Goal: Task Accomplishment & Management: Manage account settings

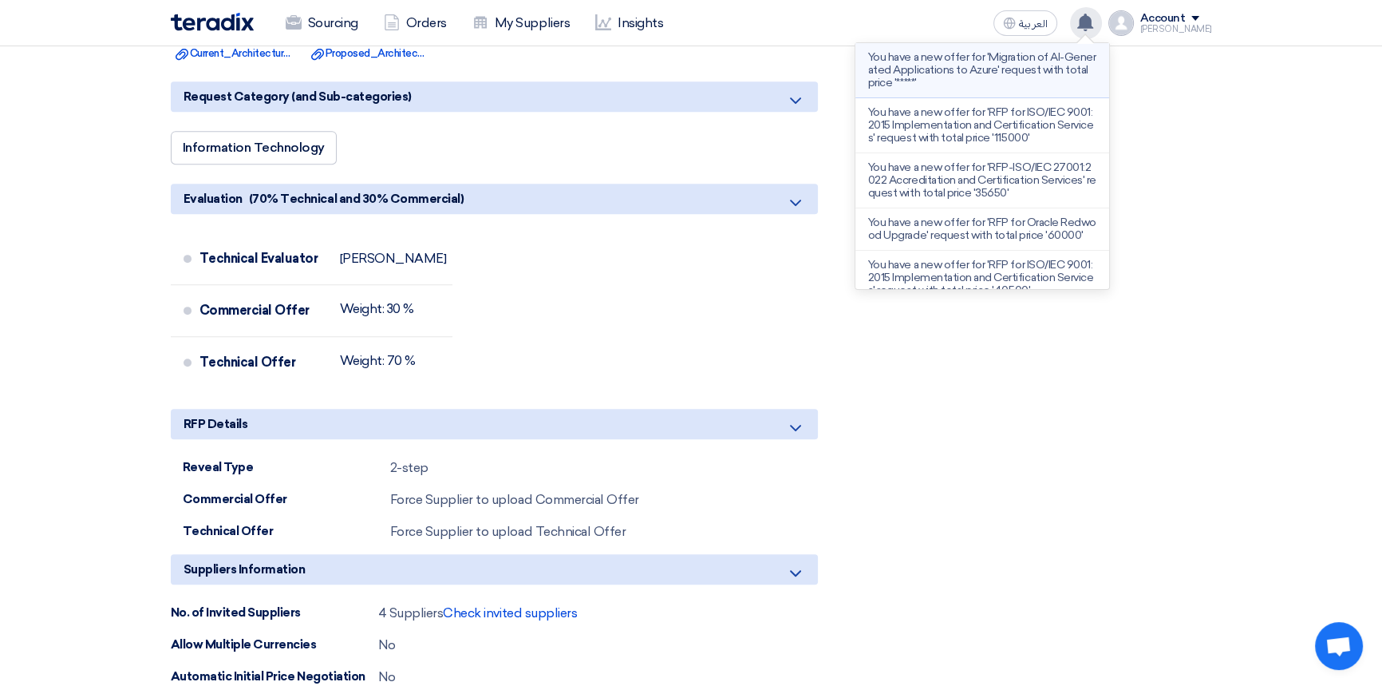
click at [953, 68] on p "You have a new offer for 'Migration of AI-Generated Applications to Azure' requ…" at bounding box center [982, 70] width 228 height 38
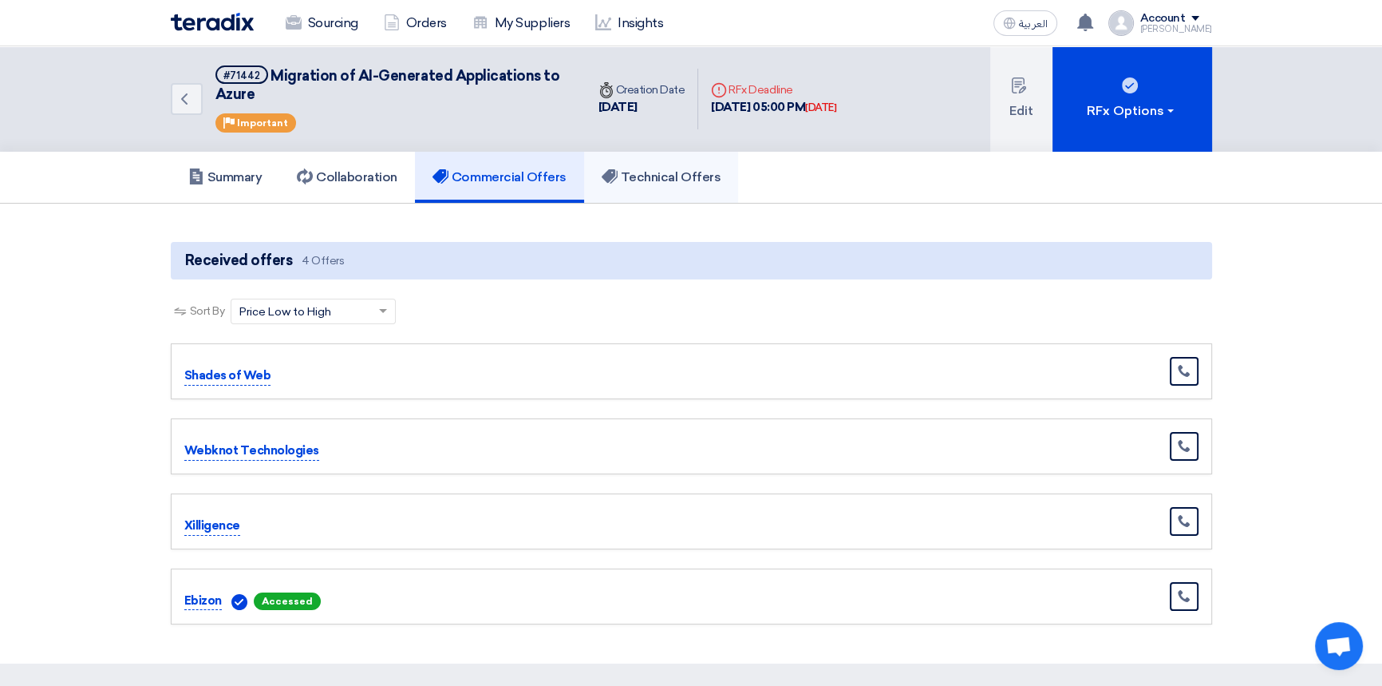
click at [669, 176] on h5 "Technical Offers" at bounding box center [661, 177] width 119 height 16
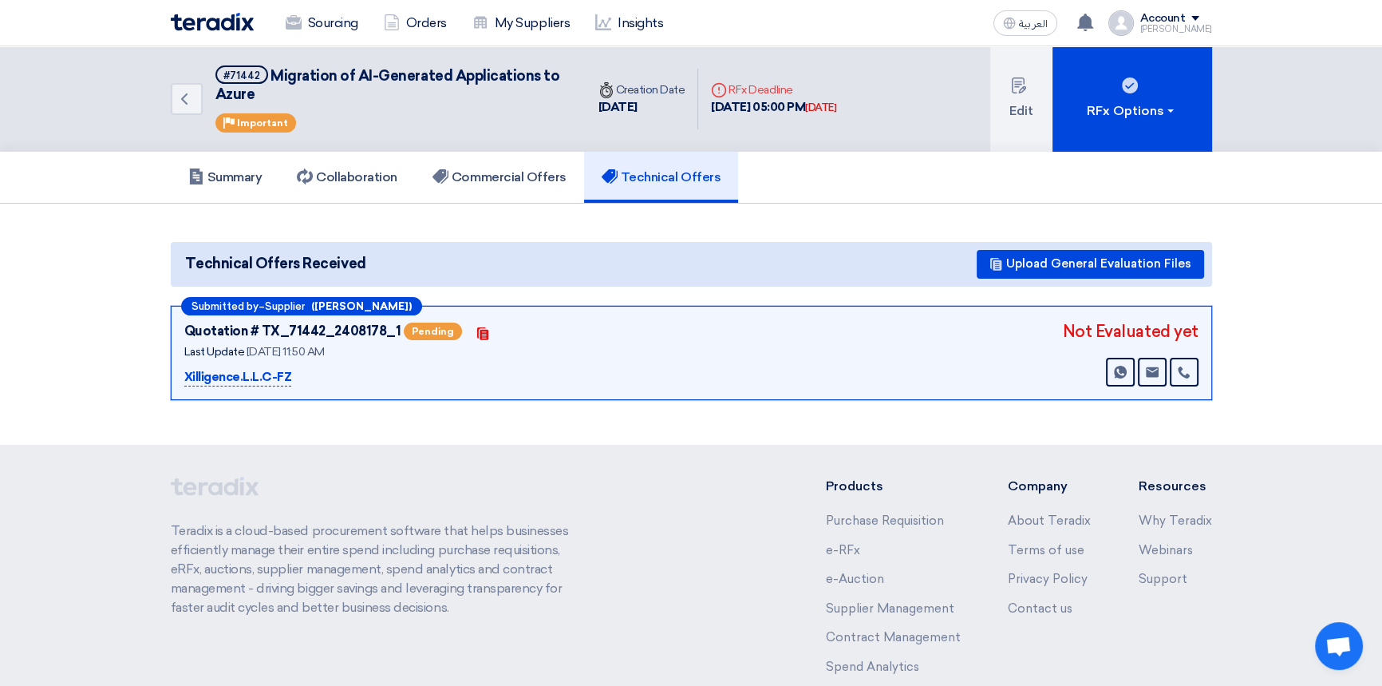
click at [511, 416] on section "Technical Offers Received Upload General Evaluation Files Submitted by – Suppli…" at bounding box center [691, 322] width 1382 height 236
click at [484, 171] on h5 "Commercial Offers" at bounding box center [500, 177] width 134 height 16
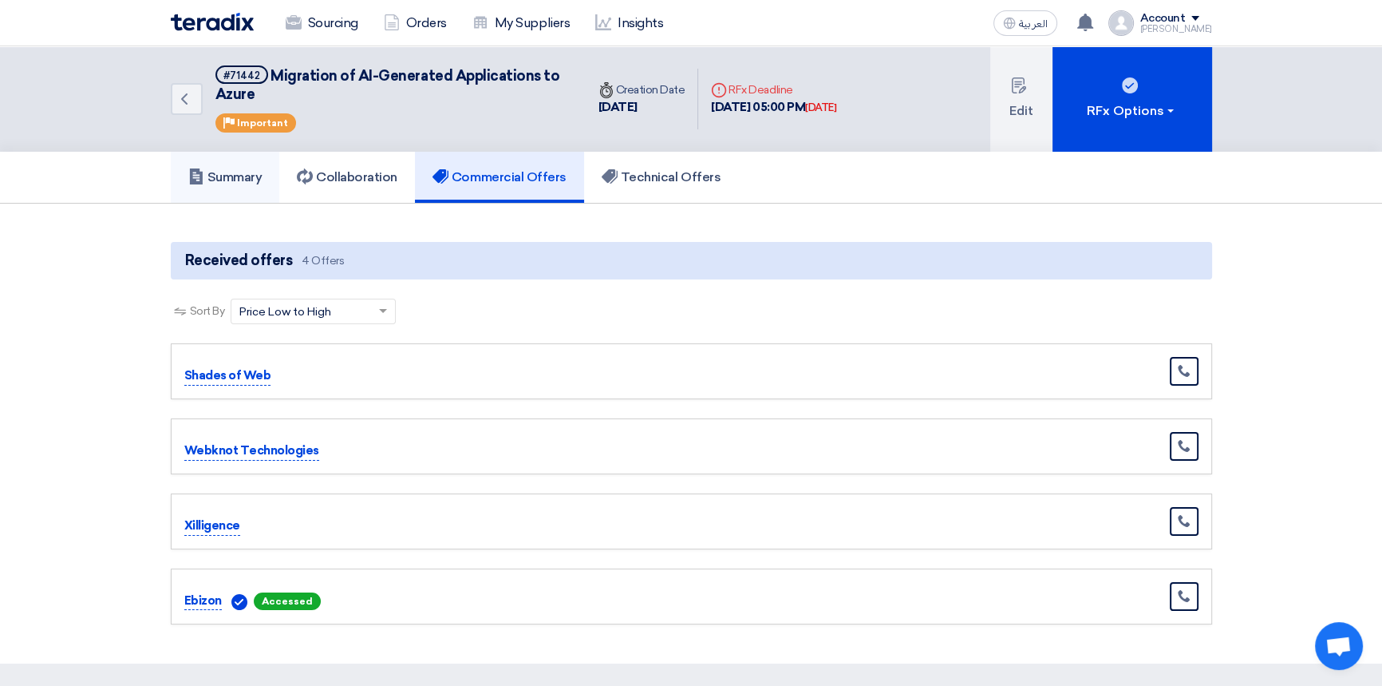
click at [239, 172] on h5 "Summary" at bounding box center [225, 177] width 74 height 16
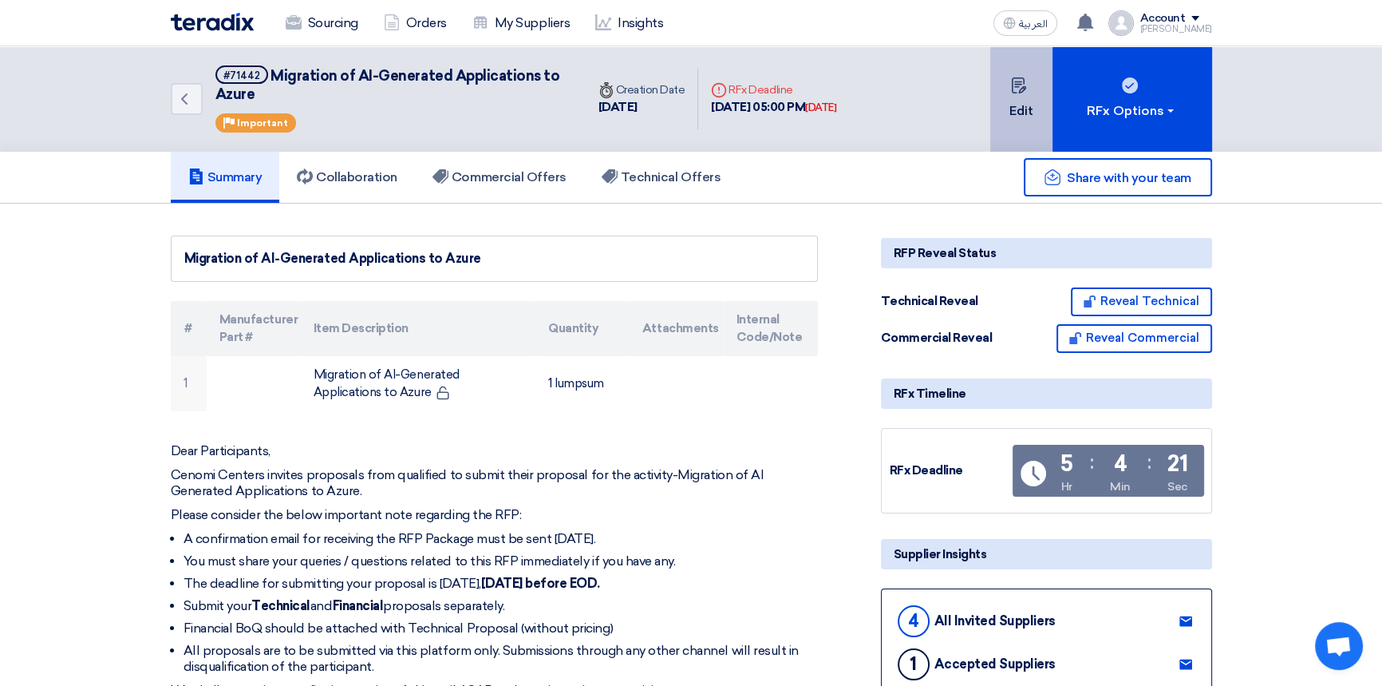
click at [1025, 106] on button "Edit" at bounding box center [1022, 98] width 62 height 105
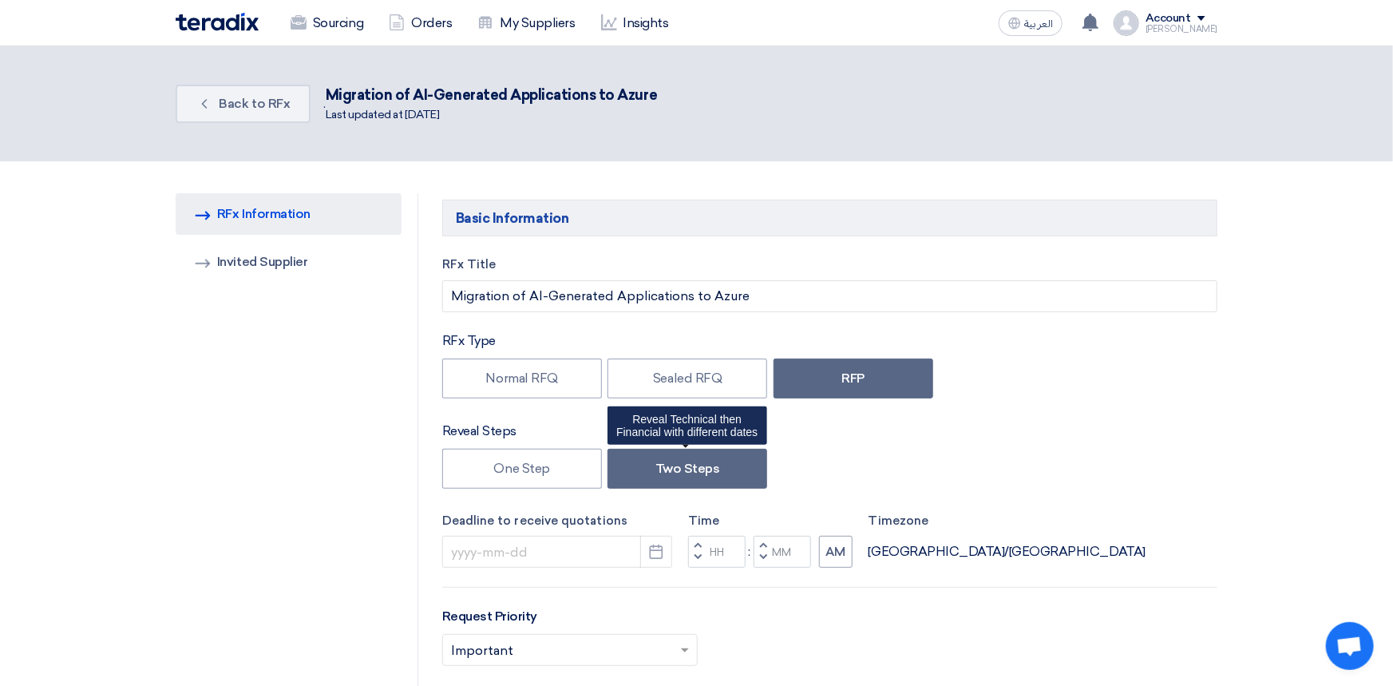
type input "[DATE]"
type input "05"
type input "00"
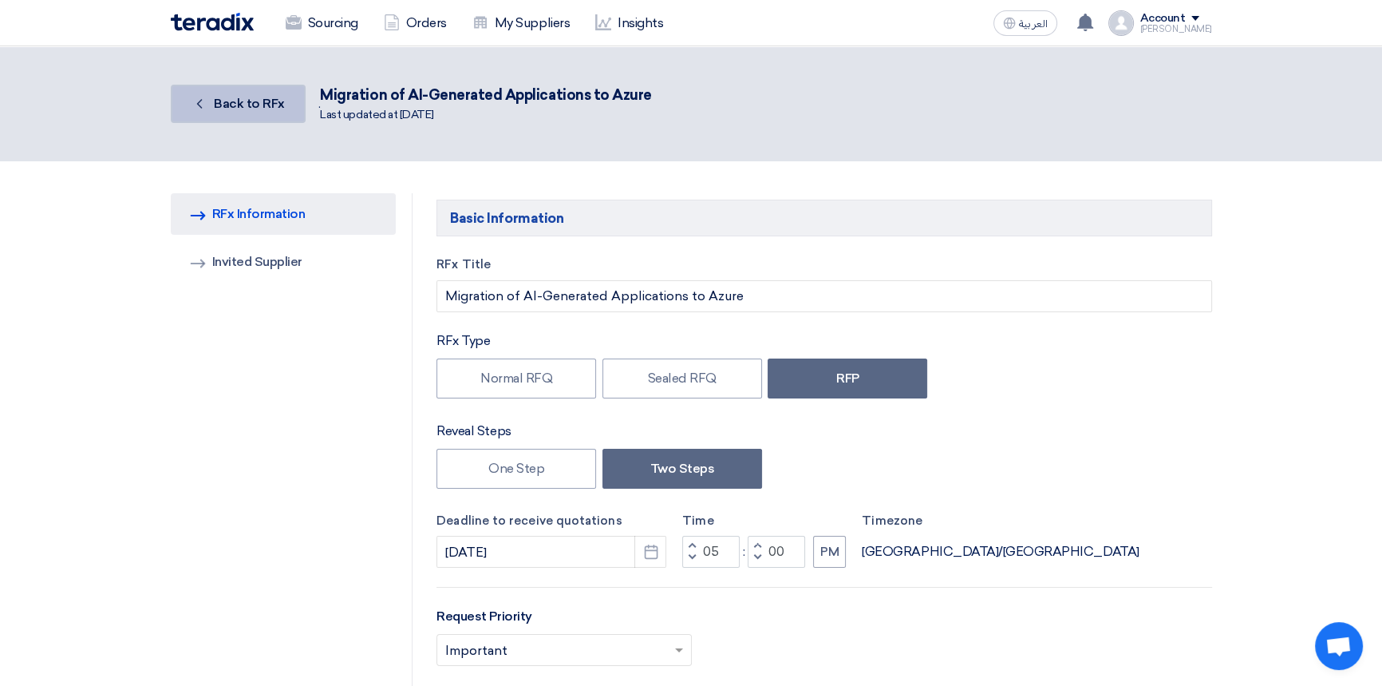
click at [255, 108] on span "Back to RFx" at bounding box center [249, 103] width 71 height 15
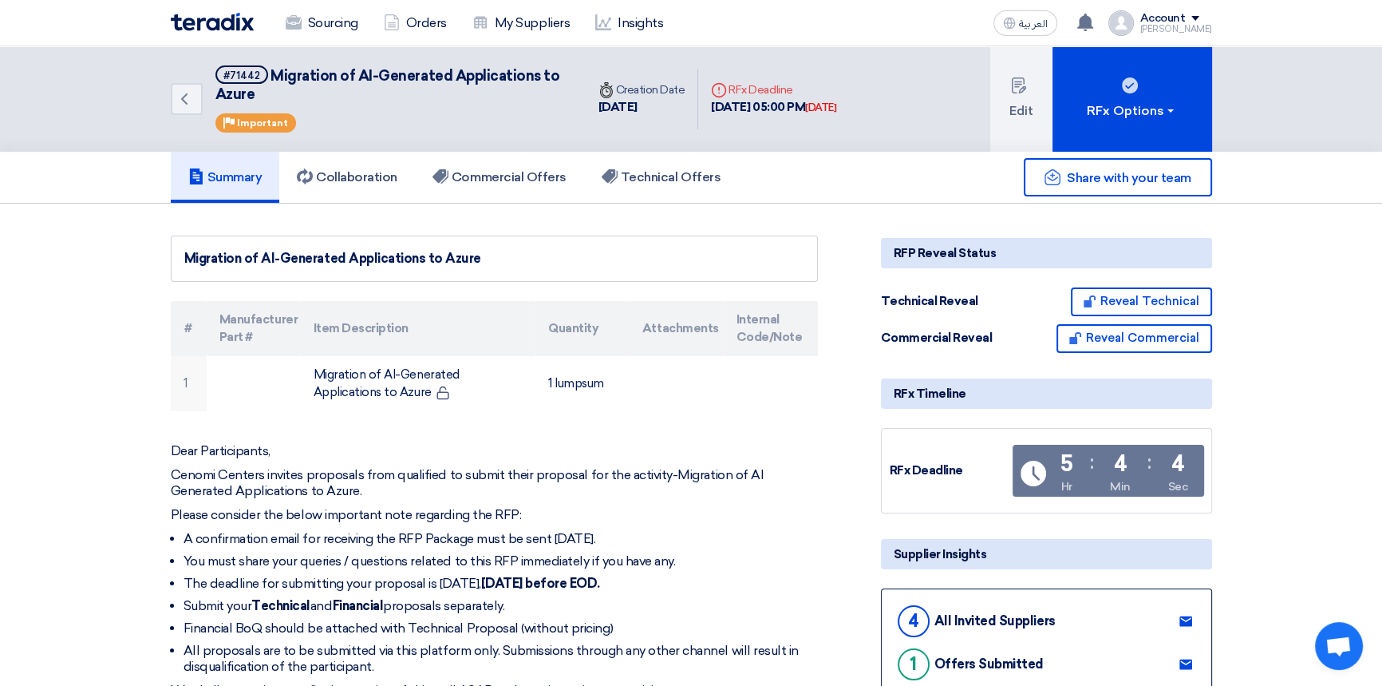
click at [212, 25] on img at bounding box center [212, 22] width 83 height 18
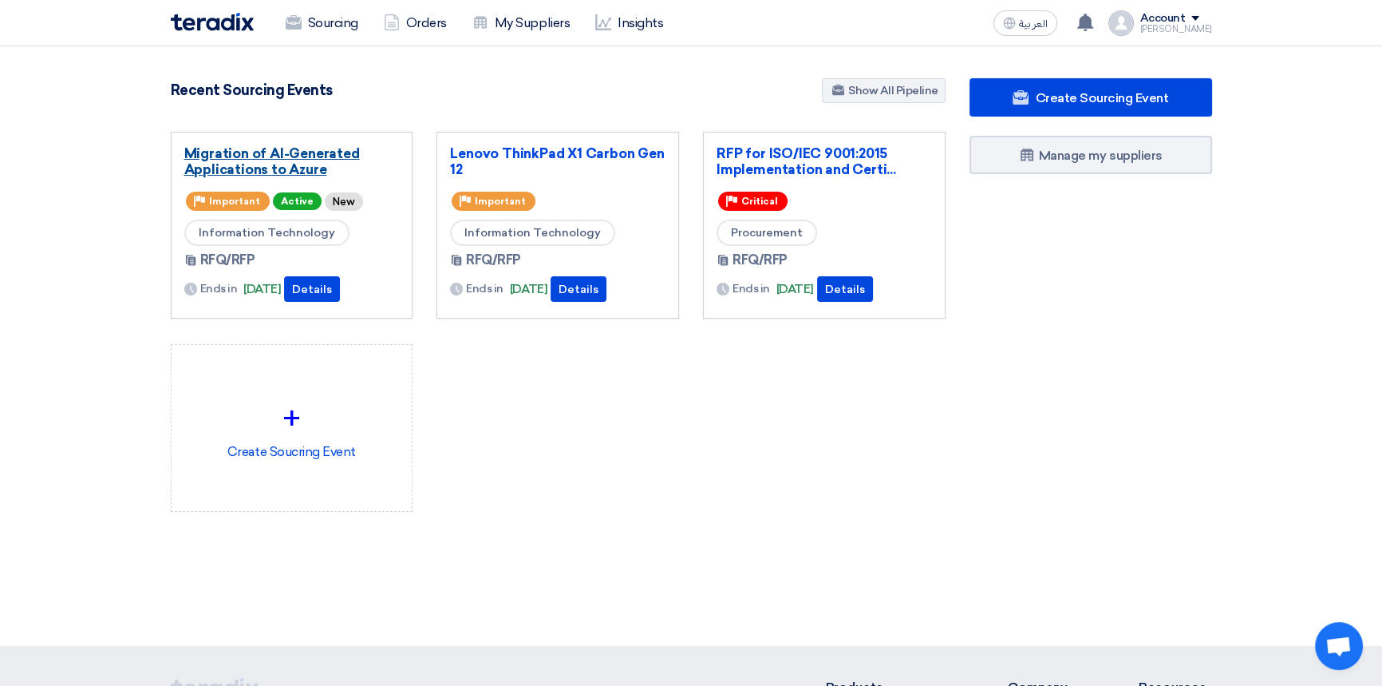
click at [324, 158] on link "Migration of AI-Generated Applications to Azure" at bounding box center [292, 161] width 216 height 32
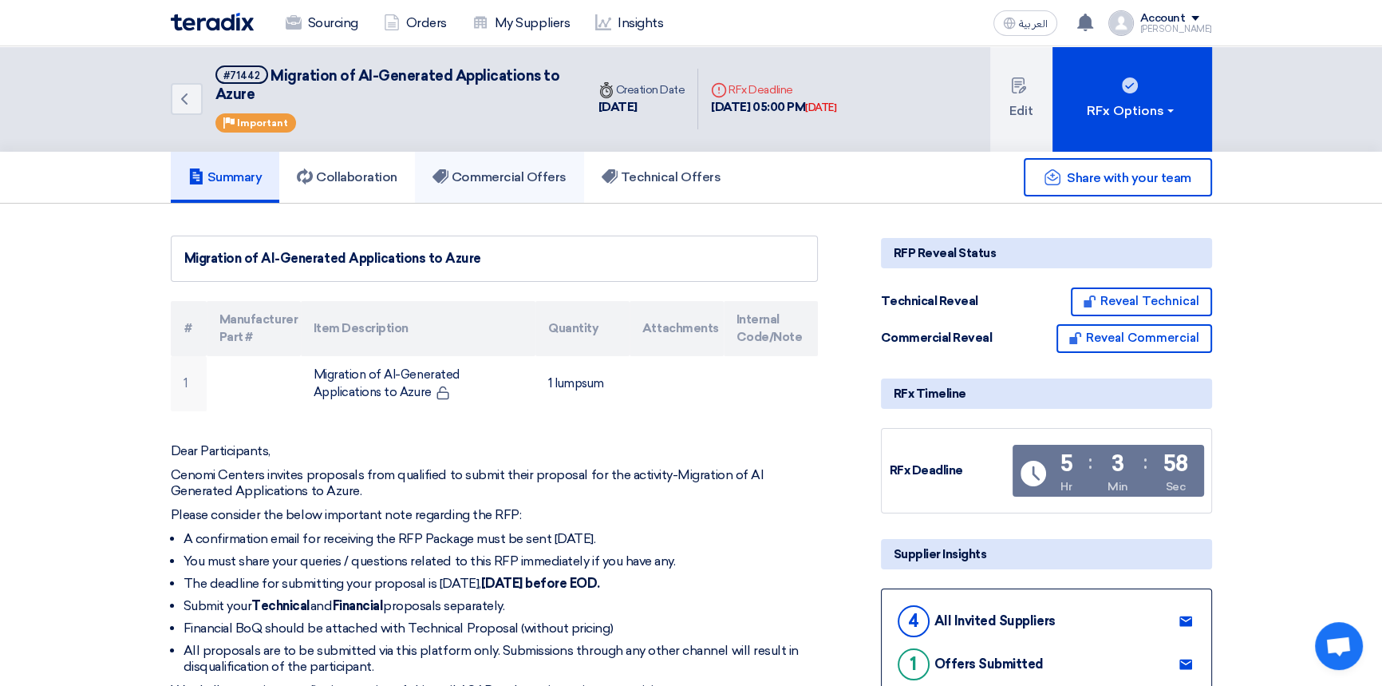
click at [520, 181] on h5 "Commercial Offers" at bounding box center [500, 177] width 134 height 16
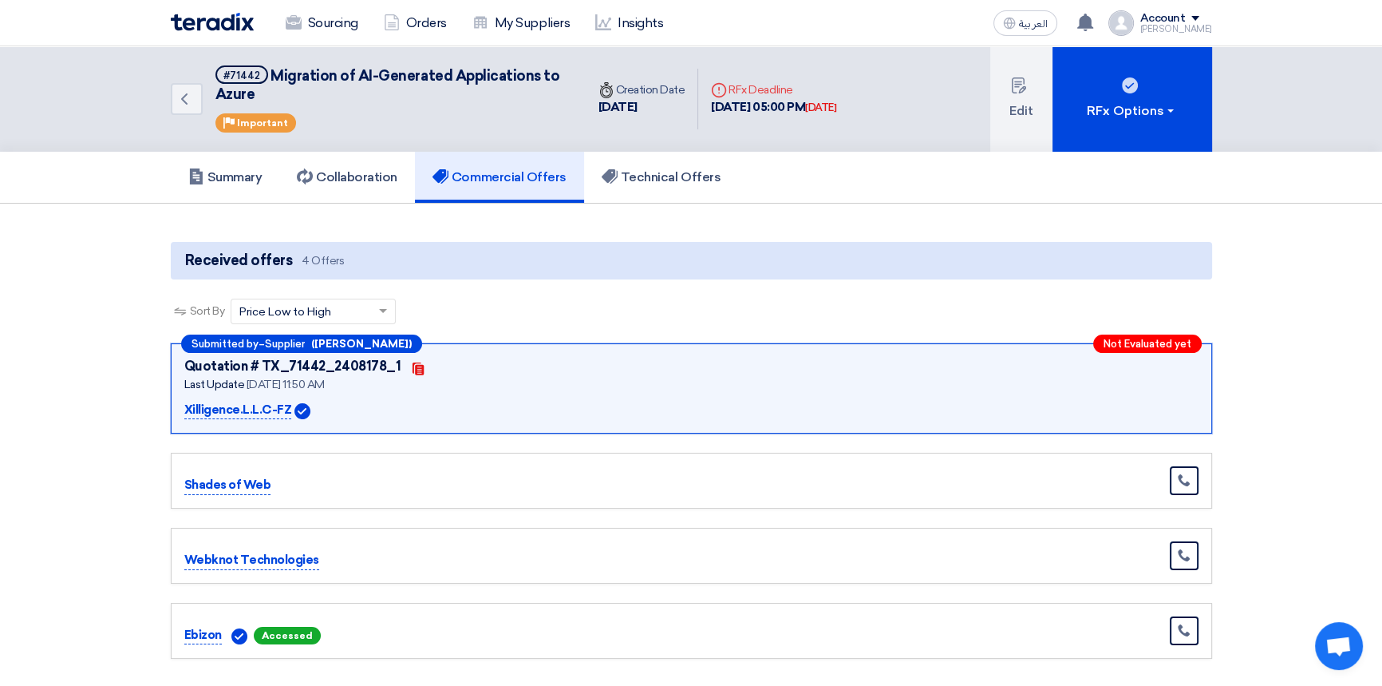
click at [799, 303] on div "Sort By Sort by × Price Low to High ×" at bounding box center [692, 321] width 1042 height 45
click at [643, 183] on h5 "Technical Offers" at bounding box center [661, 177] width 119 height 16
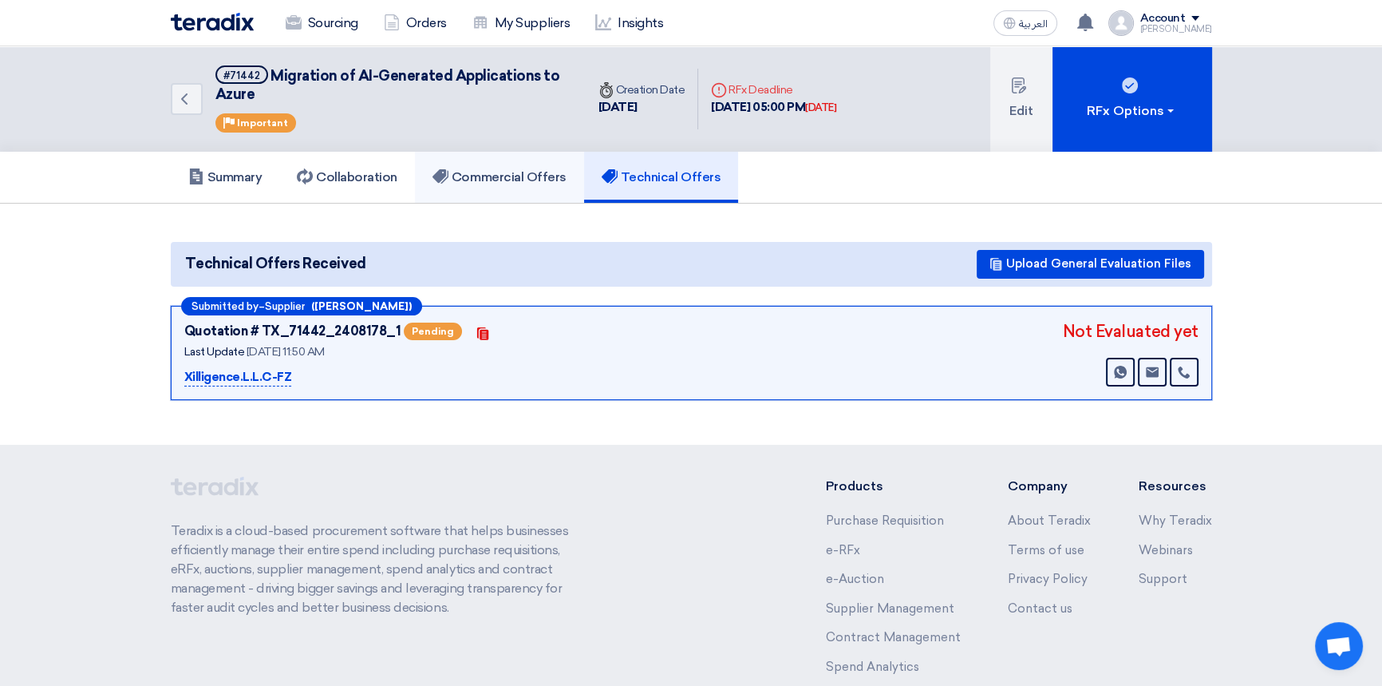
click at [501, 175] on h5 "Commercial Offers" at bounding box center [500, 177] width 134 height 16
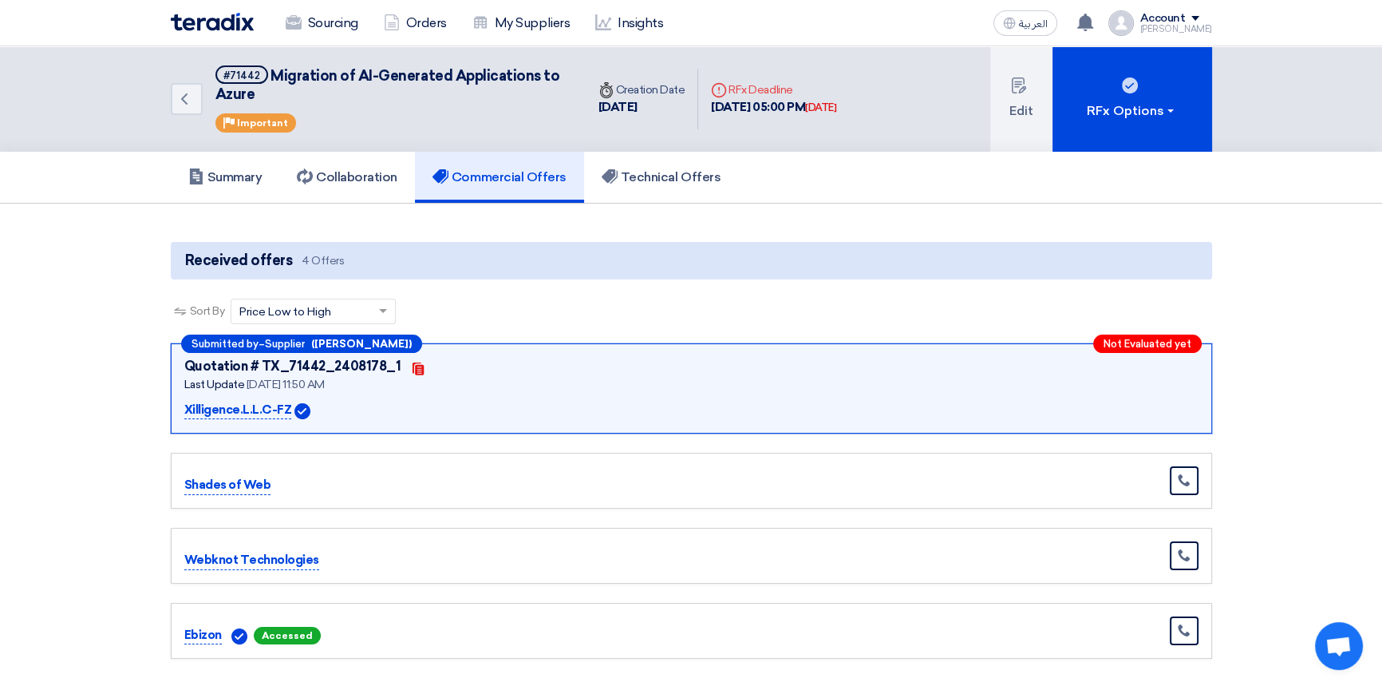
click at [1181, 23] on div "Account" at bounding box center [1163, 19] width 45 height 14
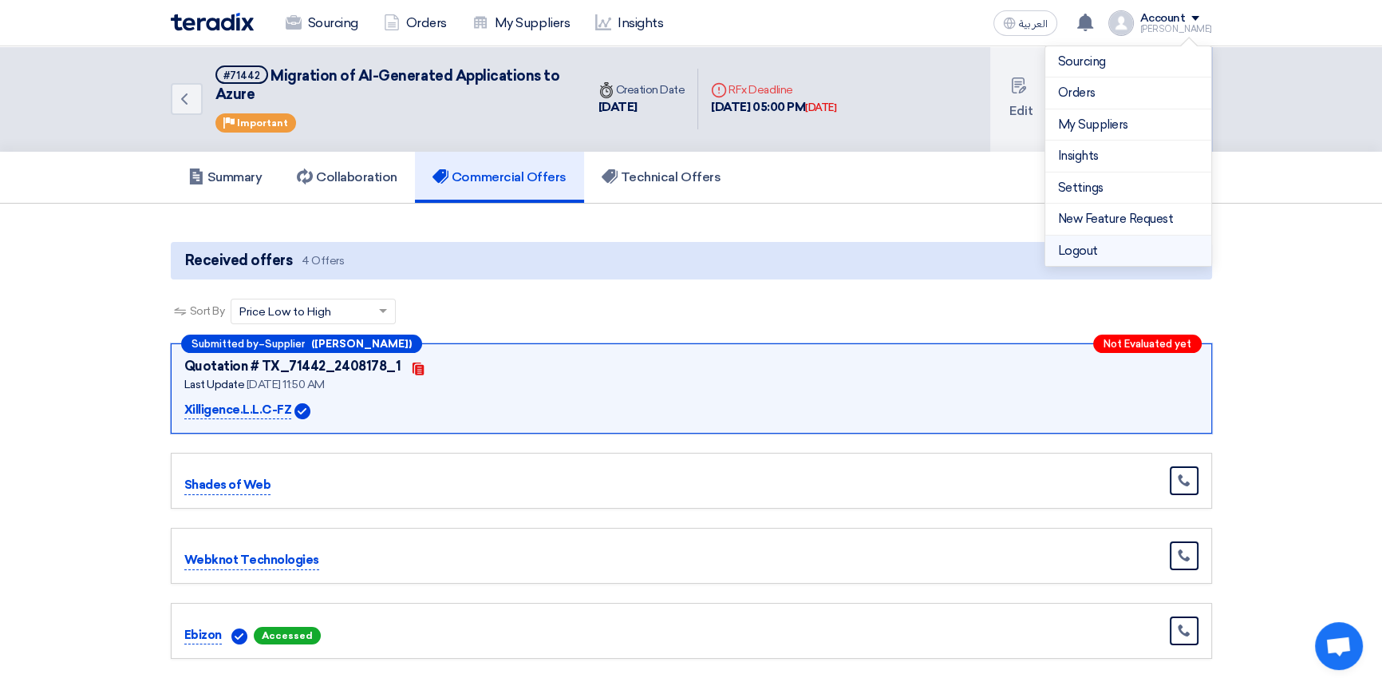
click at [1093, 255] on li "Logout" at bounding box center [1129, 250] width 166 height 31
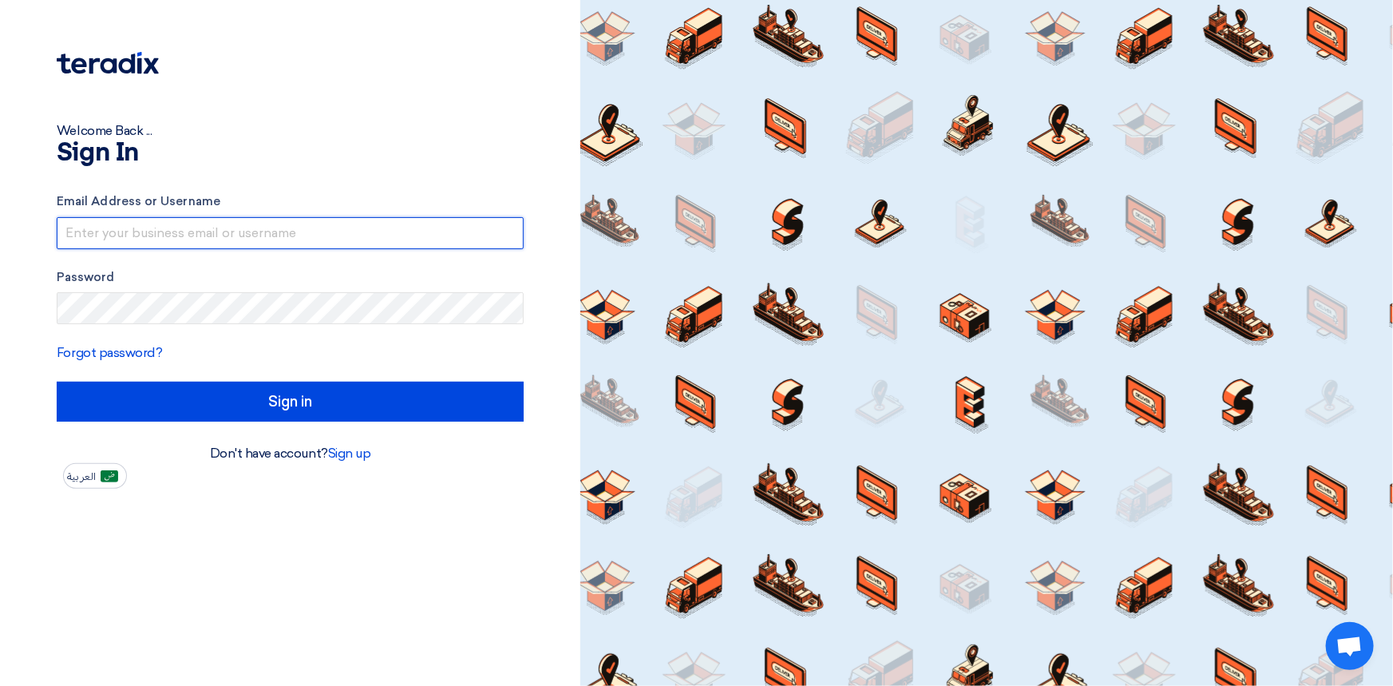
type input "[PERSON_NAME][EMAIL_ADDRESS][PERSON_NAME][DOMAIN_NAME]"
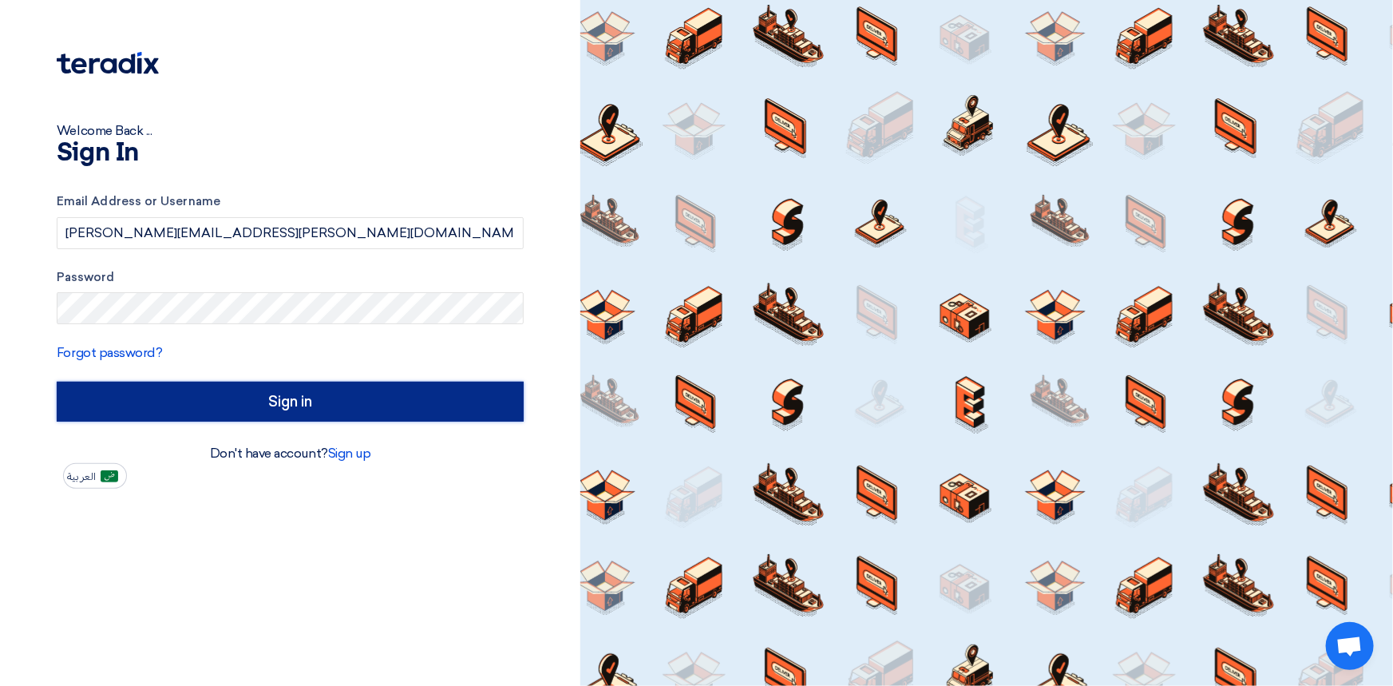
click at [266, 415] on input "Sign in" at bounding box center [290, 402] width 467 height 40
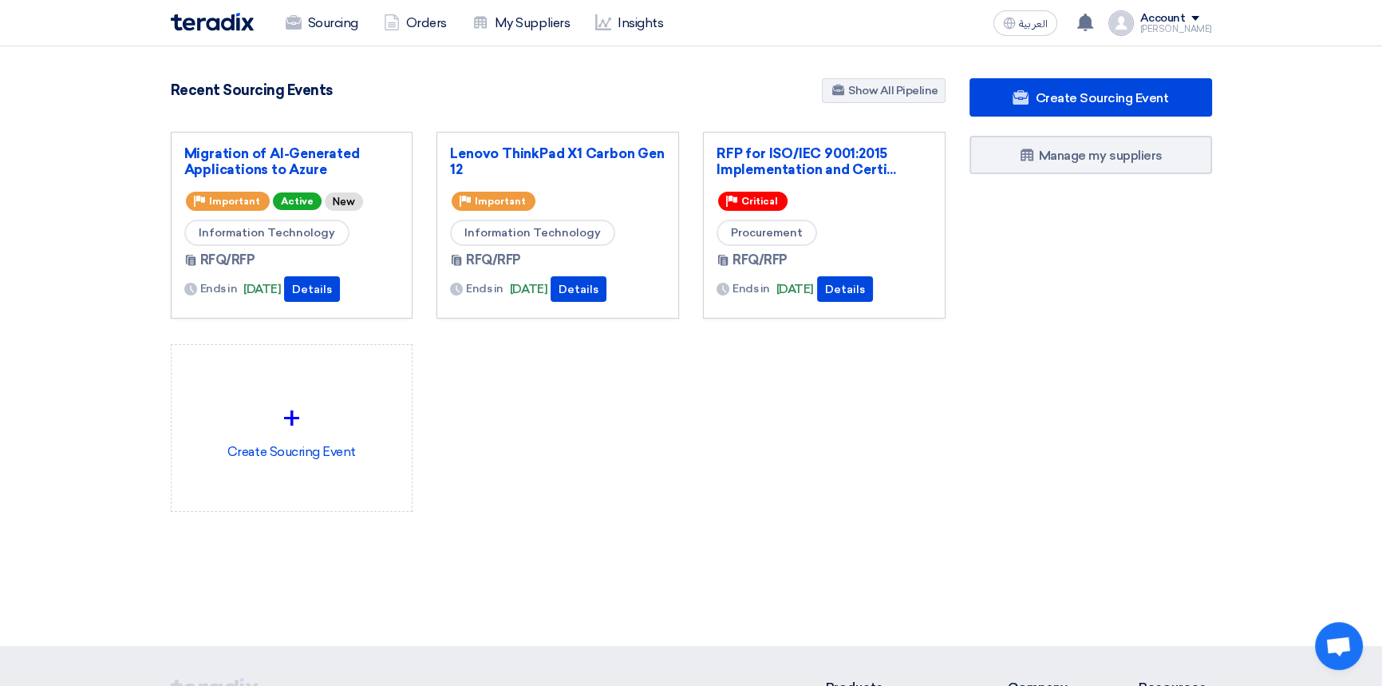
click at [1184, 18] on div "Account" at bounding box center [1163, 19] width 45 height 14
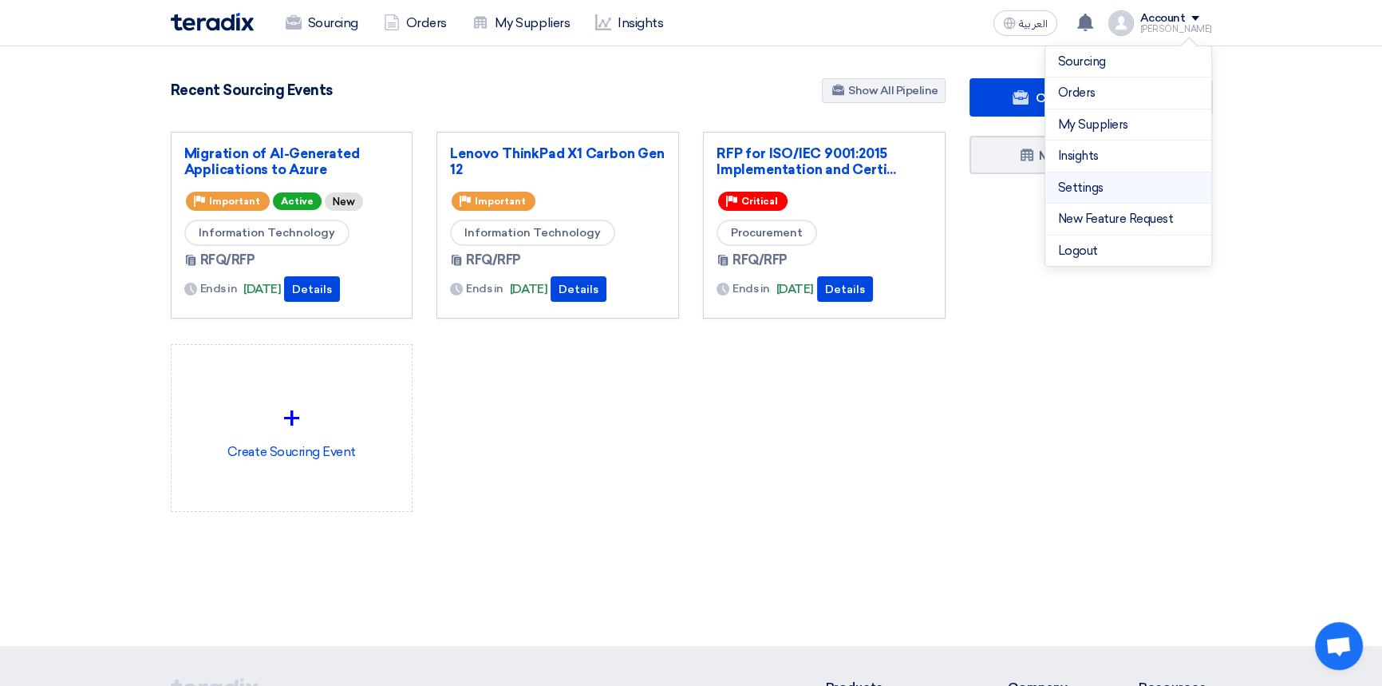
click at [1081, 188] on link "Settings" at bounding box center [1128, 188] width 140 height 18
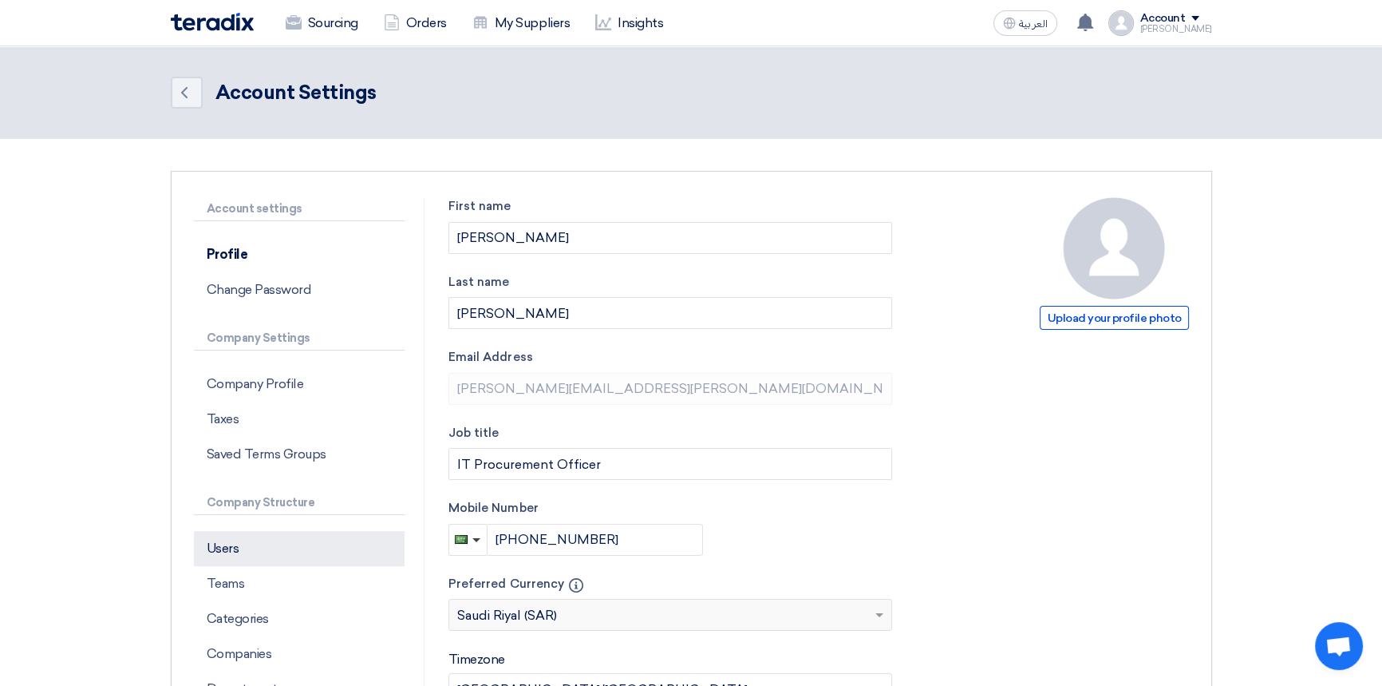
click at [267, 554] on p "Users" at bounding box center [299, 548] width 211 height 35
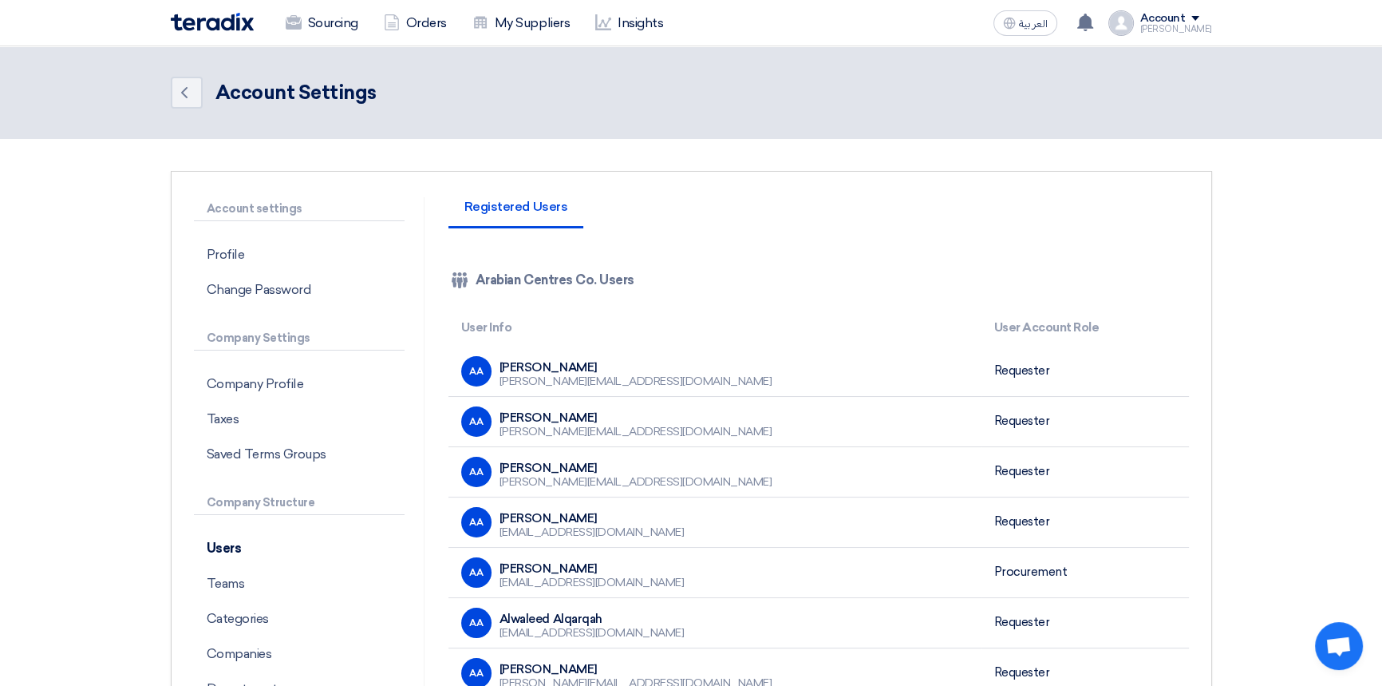
click at [477, 327] on th "User Info" at bounding box center [715, 328] width 533 height 38
click at [617, 320] on th "User Info" at bounding box center [715, 328] width 533 height 38
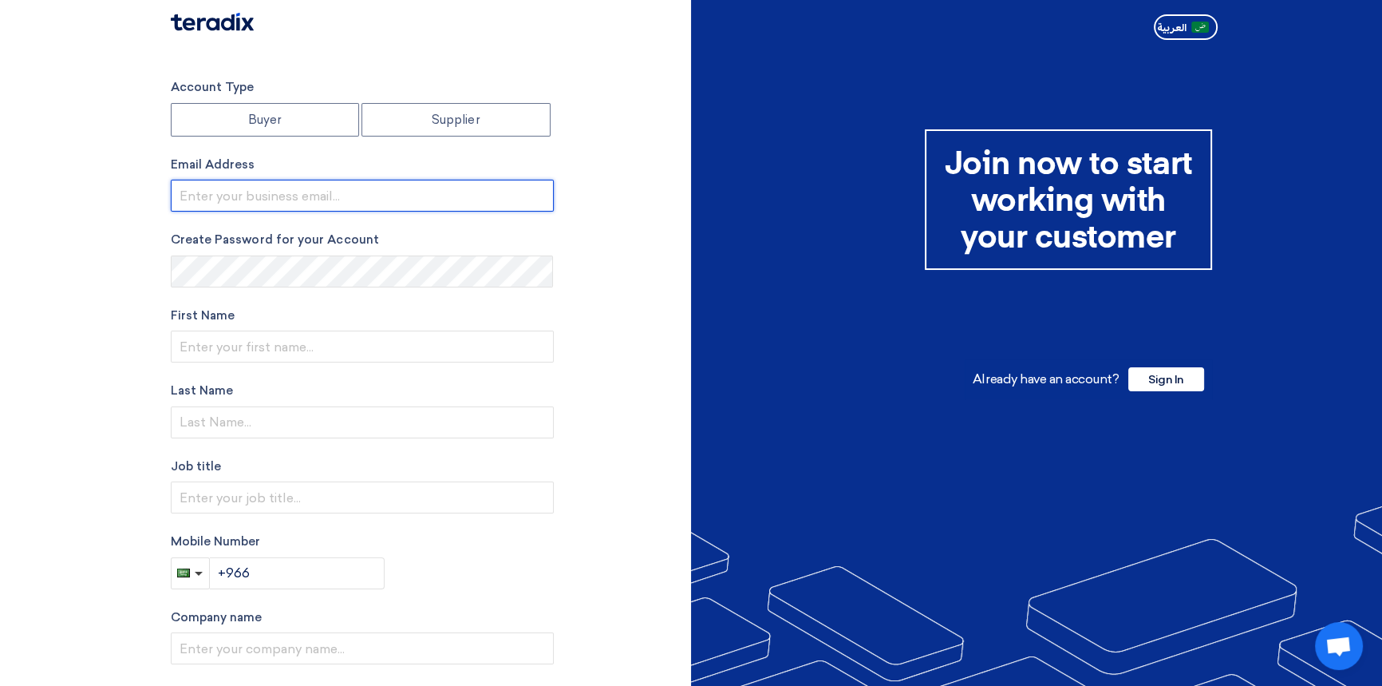
type input "[PERSON_NAME][EMAIL_ADDRESS][PERSON_NAME][DOMAIN_NAME]"
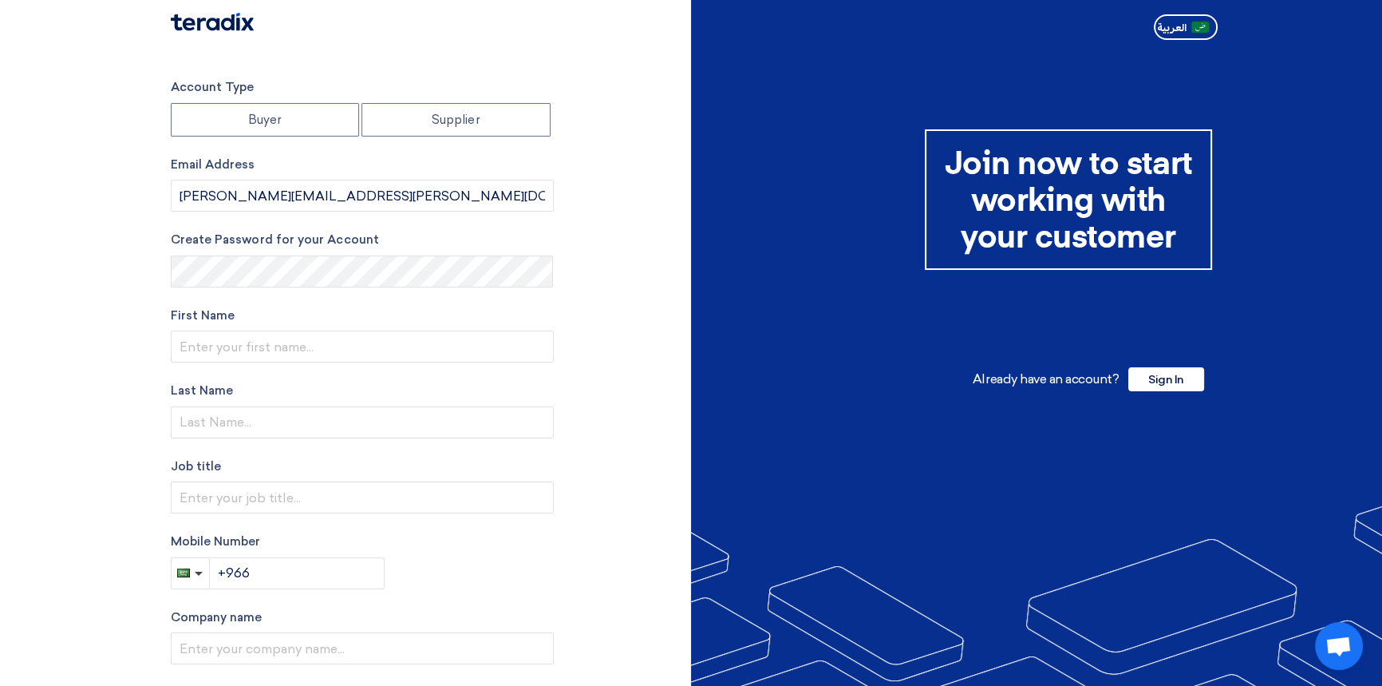
click at [495, 42] on div at bounding box center [692, 23] width 1066 height 46
